Goal: Information Seeking & Learning: Learn about a topic

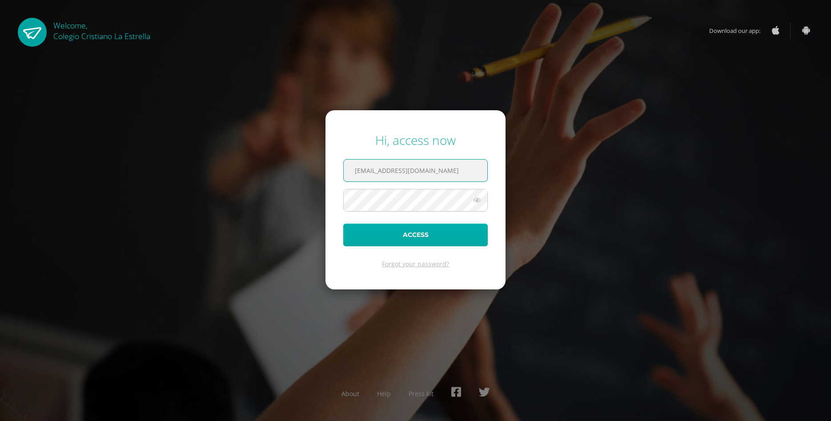
type input "542@laestrella.edu.gt"
click at [421, 234] on button "Access" at bounding box center [415, 235] width 145 height 23
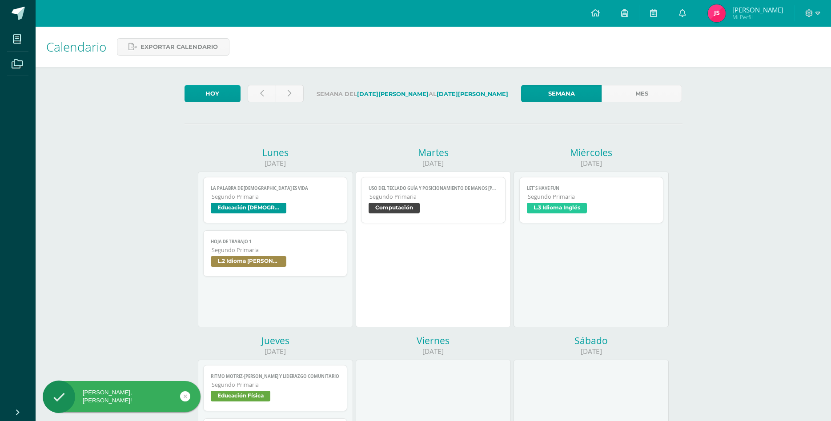
click at [594, 193] on span "Segundo Primaria" at bounding box center [592, 197] width 129 height 8
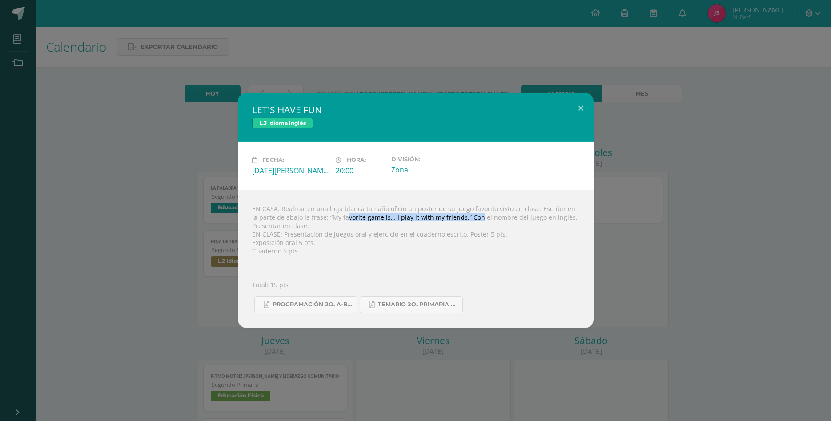
drag, startPoint x: 322, startPoint y: 229, endPoint x: 454, endPoint y: 229, distance: 131.7
click at [454, 229] on div "EN CASA: Realizar en una hoja blanca tamaño oficio un poster de su juego favori…" at bounding box center [416, 259] width 356 height 138
click at [374, 232] on div "EN CASA: Realizar en una hoja blanca tamaño oficio un poster de su juego favori…" at bounding box center [416, 259] width 356 height 138
drag, startPoint x: 324, startPoint y: 230, endPoint x: 379, endPoint y: 231, distance: 55.6
click at [379, 231] on div "EN CASA: Realizar en una hoja blanca tamaño oficio un poster de su juego favori…" at bounding box center [416, 259] width 356 height 138
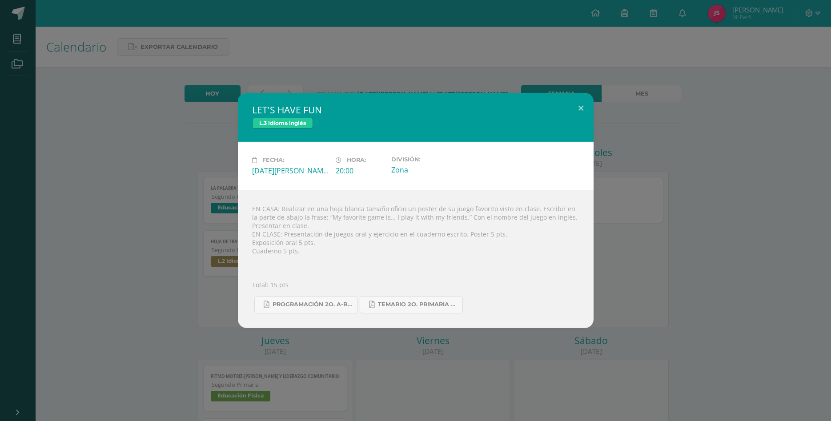
click at [680, 284] on div "LET'S HAVE FUN L.3 Idioma Inglés Fecha: Miércoles 13 de Agosto Hora: 20:00 Divi…" at bounding box center [416, 210] width 824 height 235
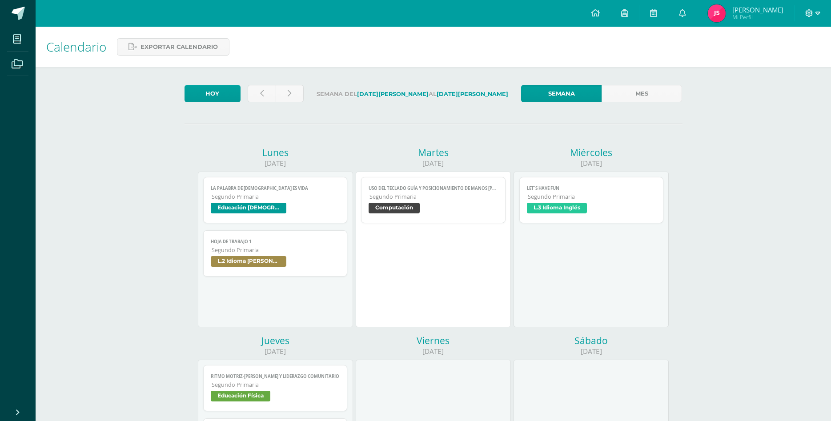
click at [819, 12] on icon at bounding box center [818, 13] width 5 height 3
click at [797, 61] on span "Cerrar sesión" at bounding box center [790, 60] width 40 height 8
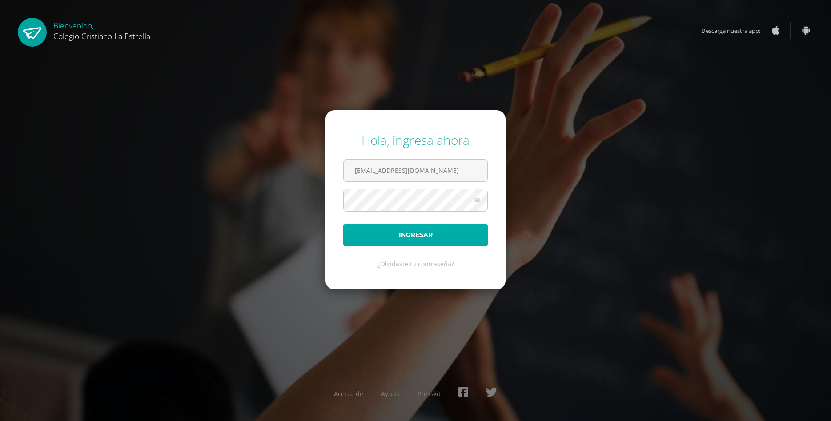
type input "523@laestrella.edu.gt"
click at [414, 238] on button "Ingresar" at bounding box center [415, 235] width 145 height 23
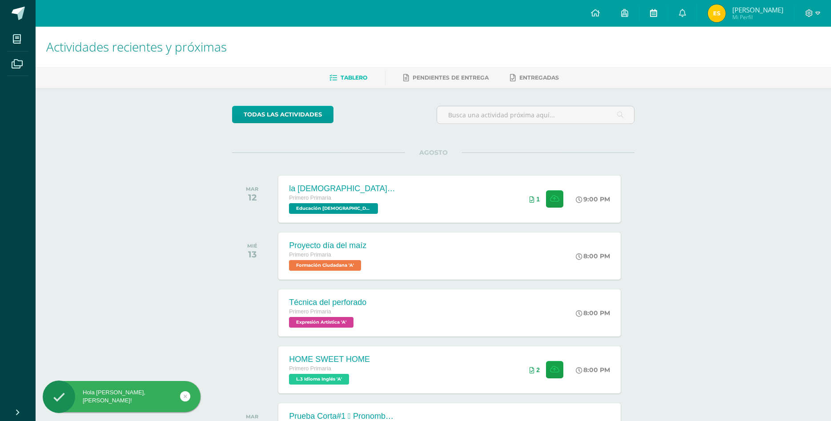
click at [657, 17] on span at bounding box center [653, 13] width 7 height 10
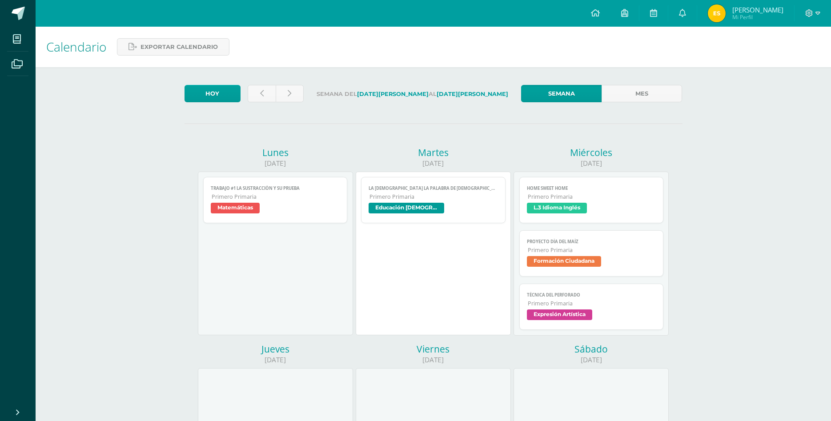
click at [642, 203] on span "L.3 Idioma Inglés" at bounding box center [591, 209] width 129 height 13
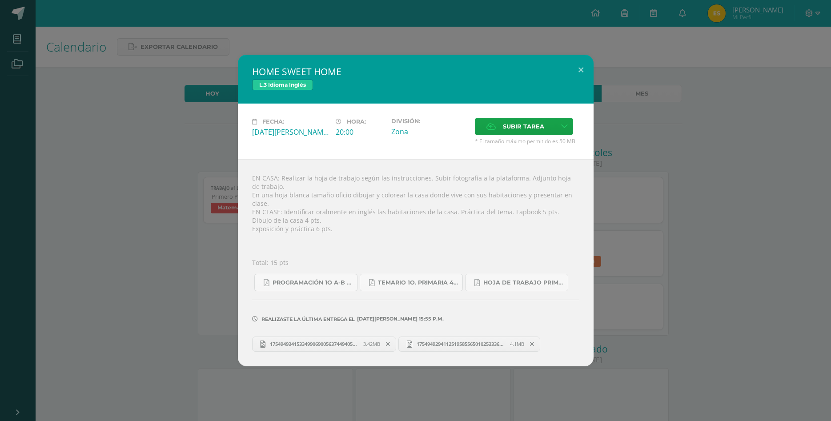
click at [668, 277] on div "HOME SWEET HOME L.3 Idioma Inglés Fecha: Miércoles 13 de Agosto Hora: 20:00 Div…" at bounding box center [416, 210] width 824 height 311
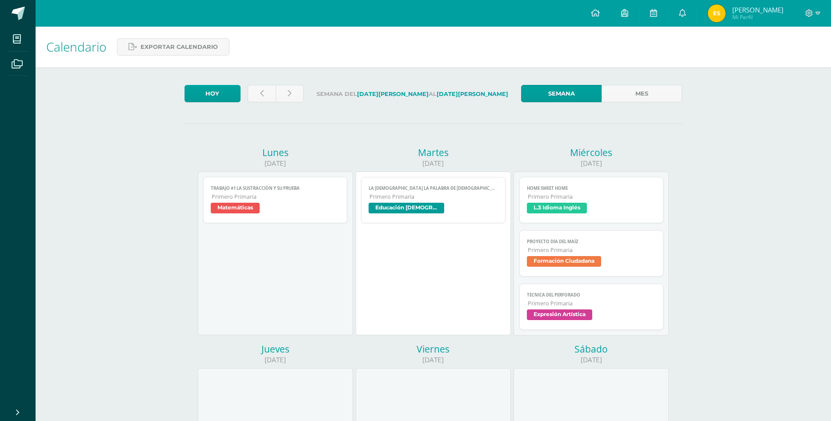
click at [629, 247] on div "HOME SWEET HOME L.3 Idioma Inglés Fecha: Miércoles 13 de Agosto Hora: 20:00 Div…" at bounding box center [416, 210] width 824 height 311
click at [629, 256] on span "Formación Ciudadana" at bounding box center [591, 262] width 129 height 13
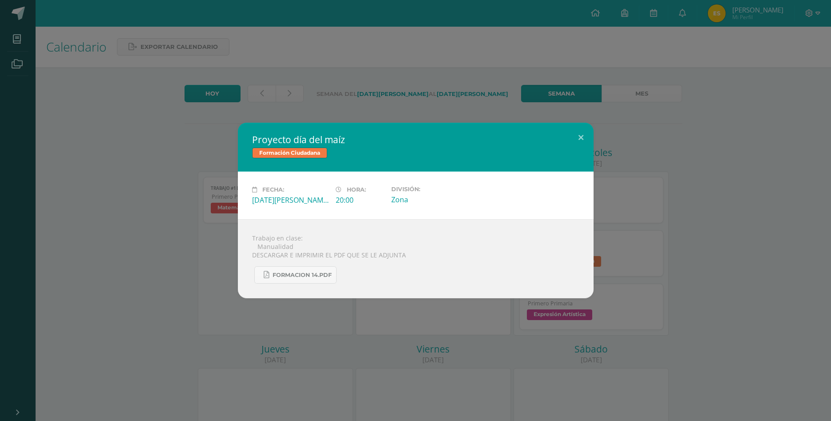
click at [701, 243] on div "Proyecto día del maíz Formación Ciudadana Fecha: Miércoles 13 de Agosto Hora: 2…" at bounding box center [416, 211] width 824 height 176
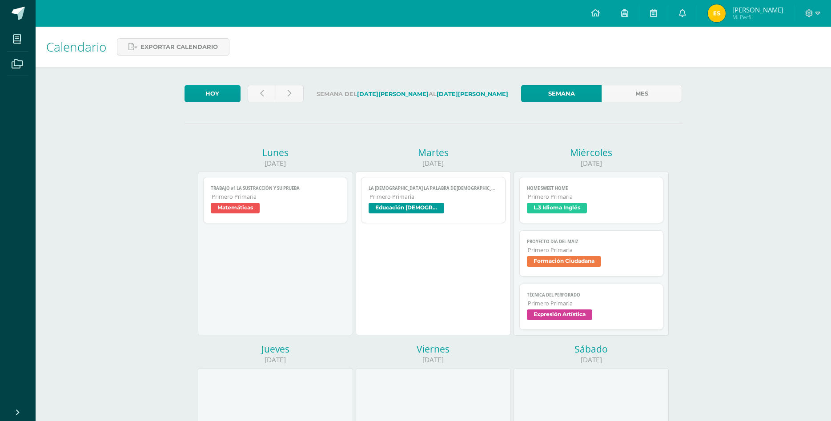
click at [595, 292] on span "Técnica del perforado" at bounding box center [591, 295] width 129 height 6
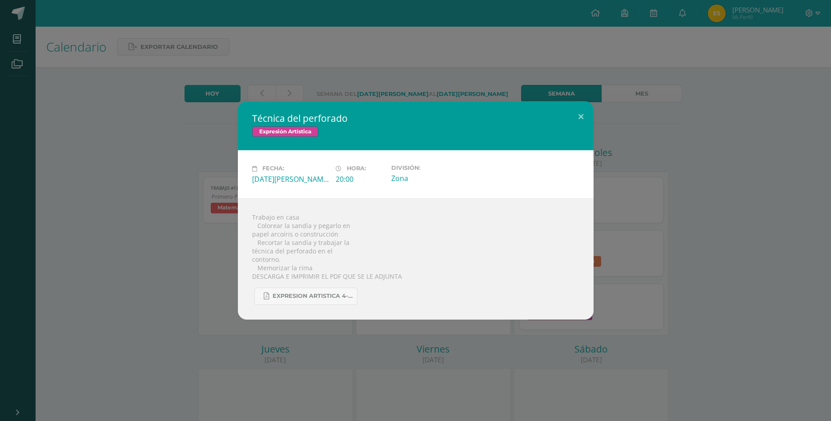
click at [741, 292] on div "Técnica del perforado Expresión Artística Fecha: Miércoles 13 de Agosto Hora: 2…" at bounding box center [416, 210] width 824 height 218
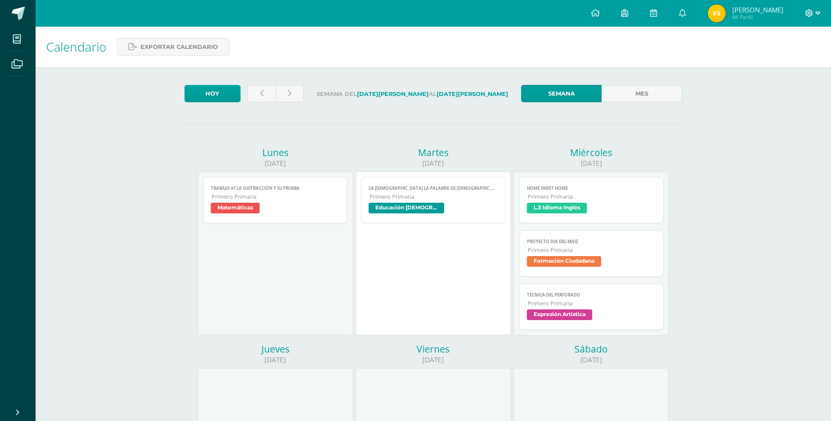
click at [817, 12] on icon at bounding box center [818, 13] width 5 height 8
click at [782, 61] on span "Cerrar sesión" at bounding box center [790, 60] width 40 height 8
